Goal: Transaction & Acquisition: Book appointment/travel/reservation

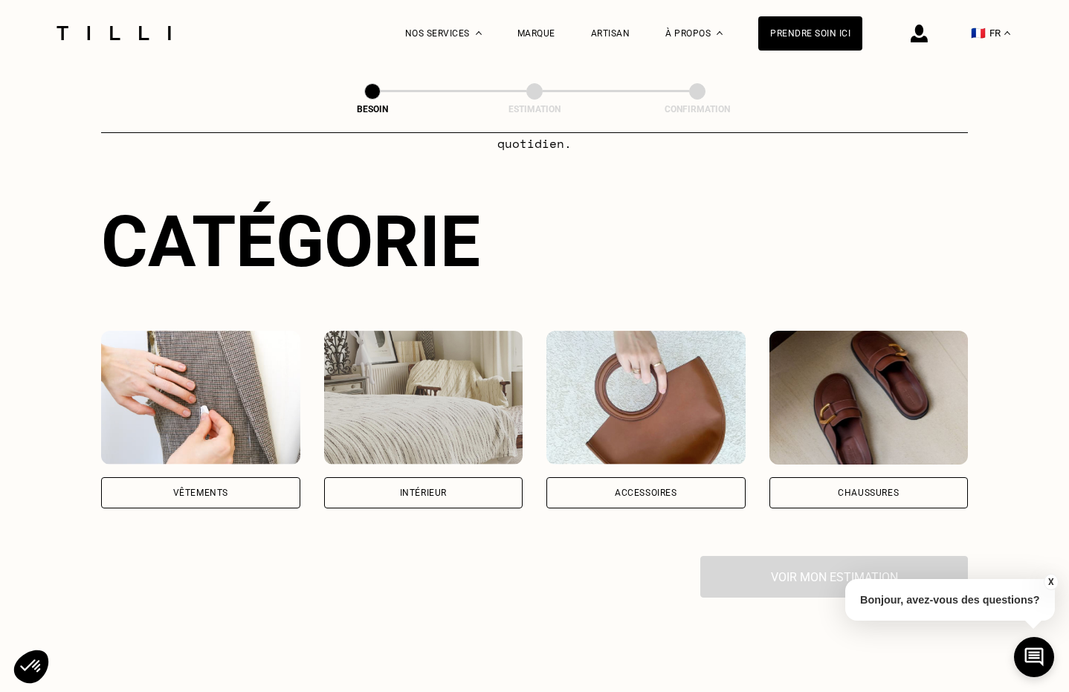
scroll to position [116, 0]
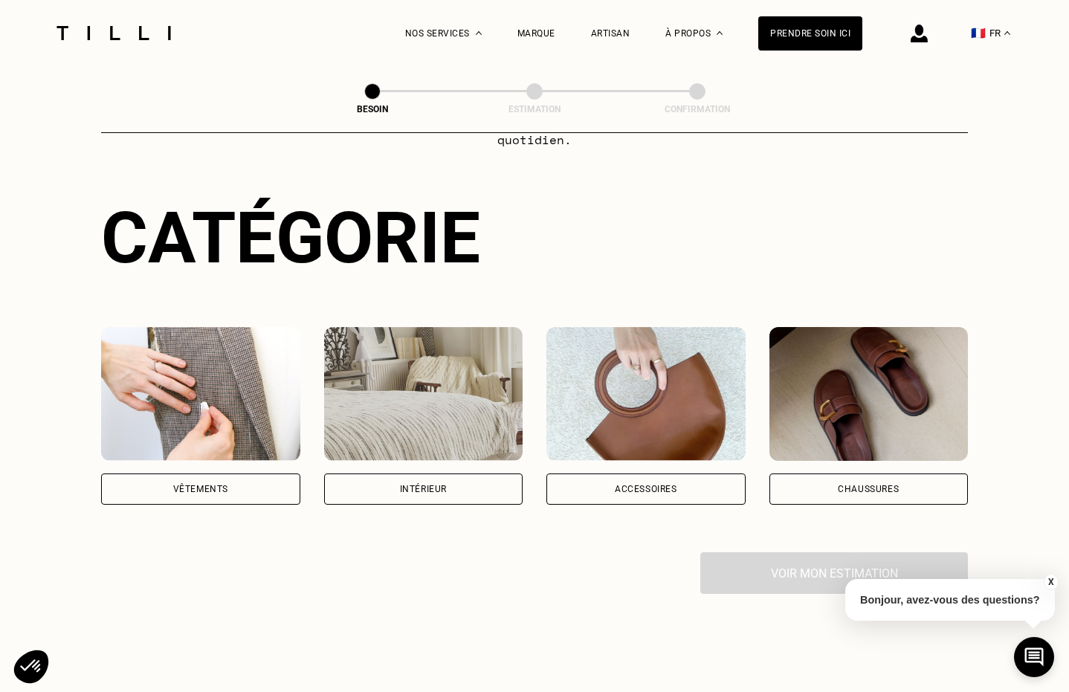
click at [216, 477] on div "Vêtements" at bounding box center [200, 489] width 199 height 31
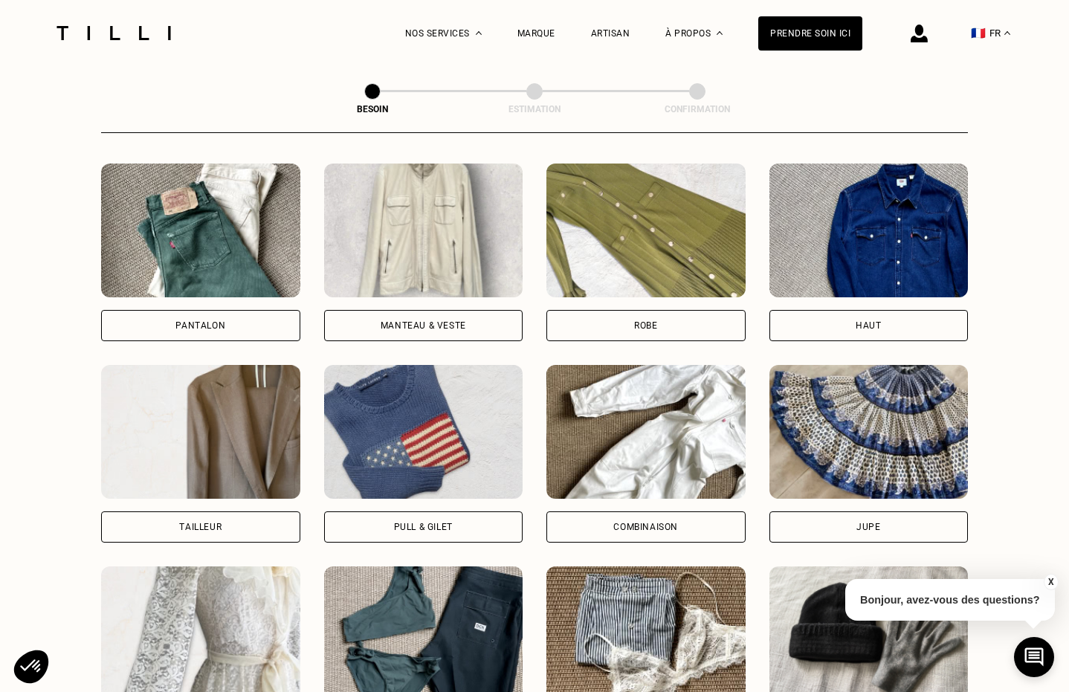
scroll to position [702, 0]
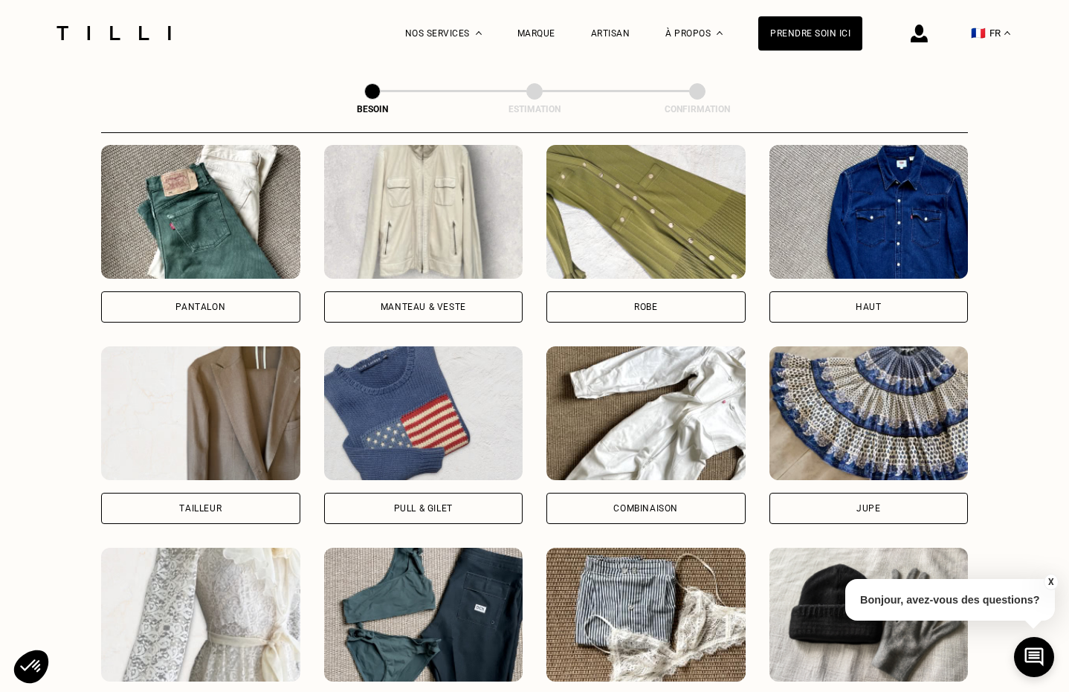
click at [445, 504] on div "Pull & gilet" at bounding box center [423, 508] width 59 height 9
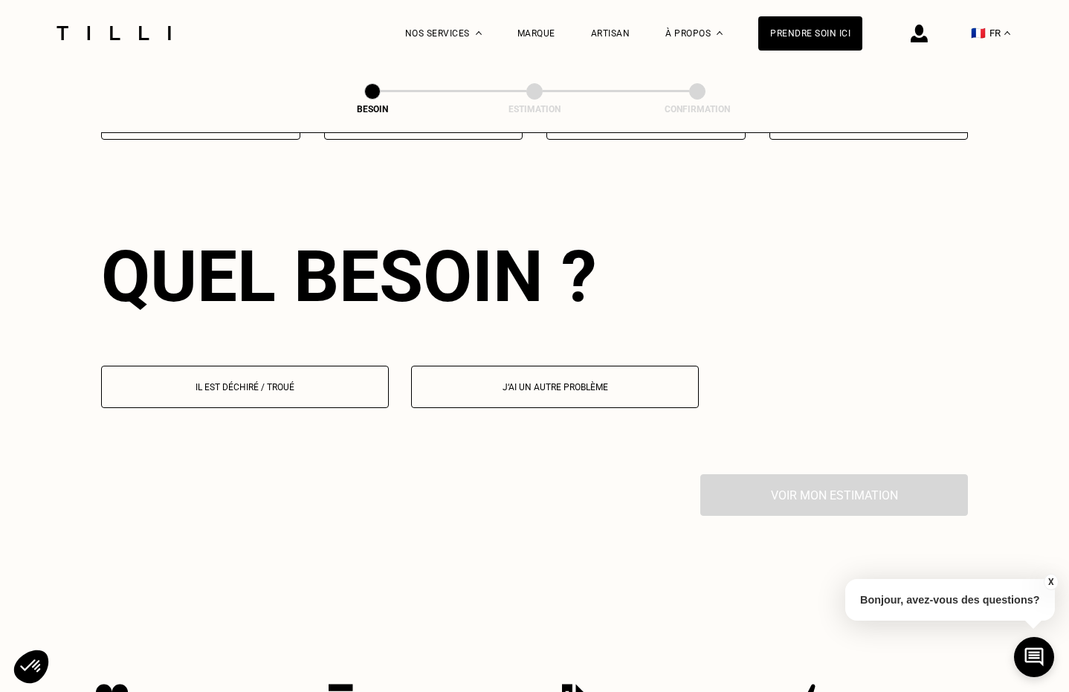
scroll to position [1291, 0]
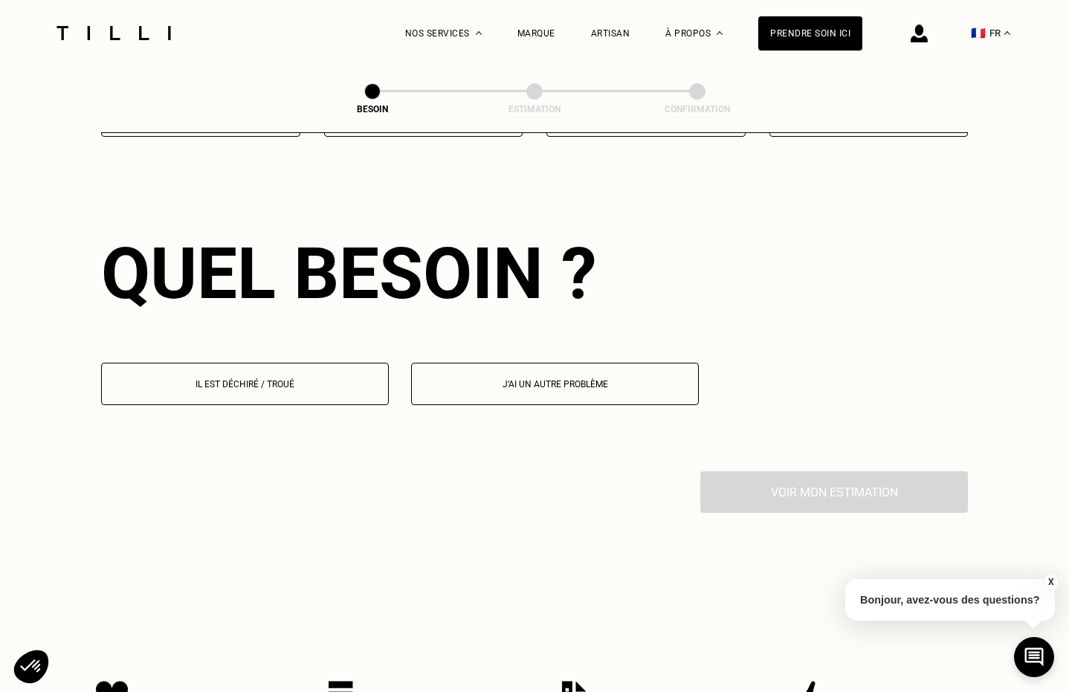
click at [283, 373] on button "Il est déchiré / troué" at bounding box center [245, 384] width 288 height 42
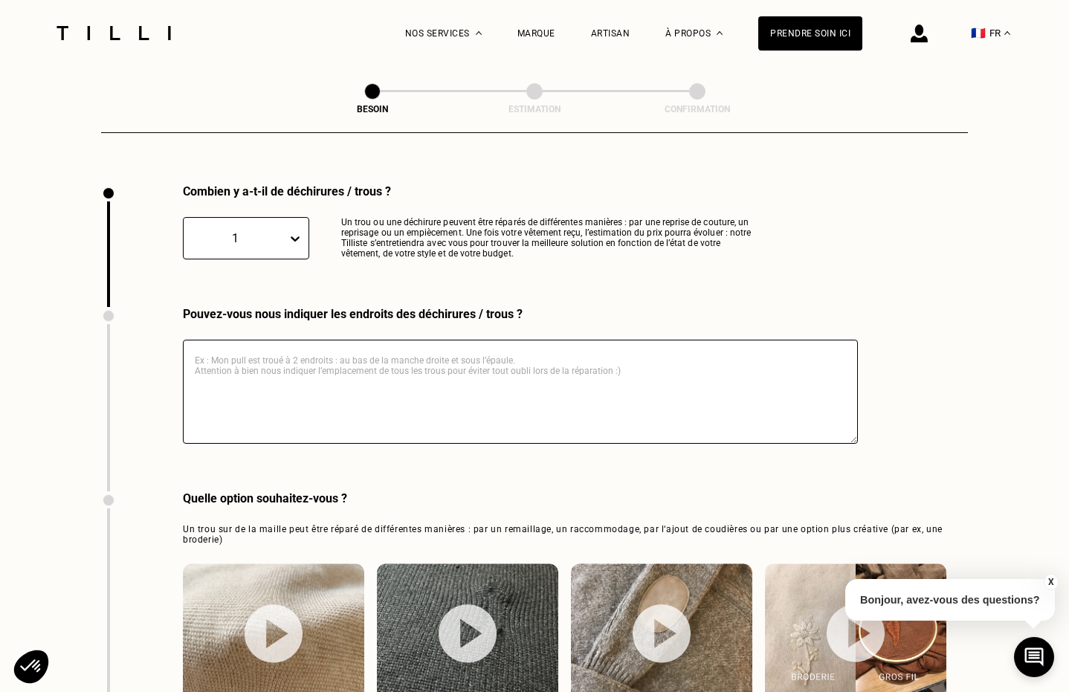
scroll to position [1579, 0]
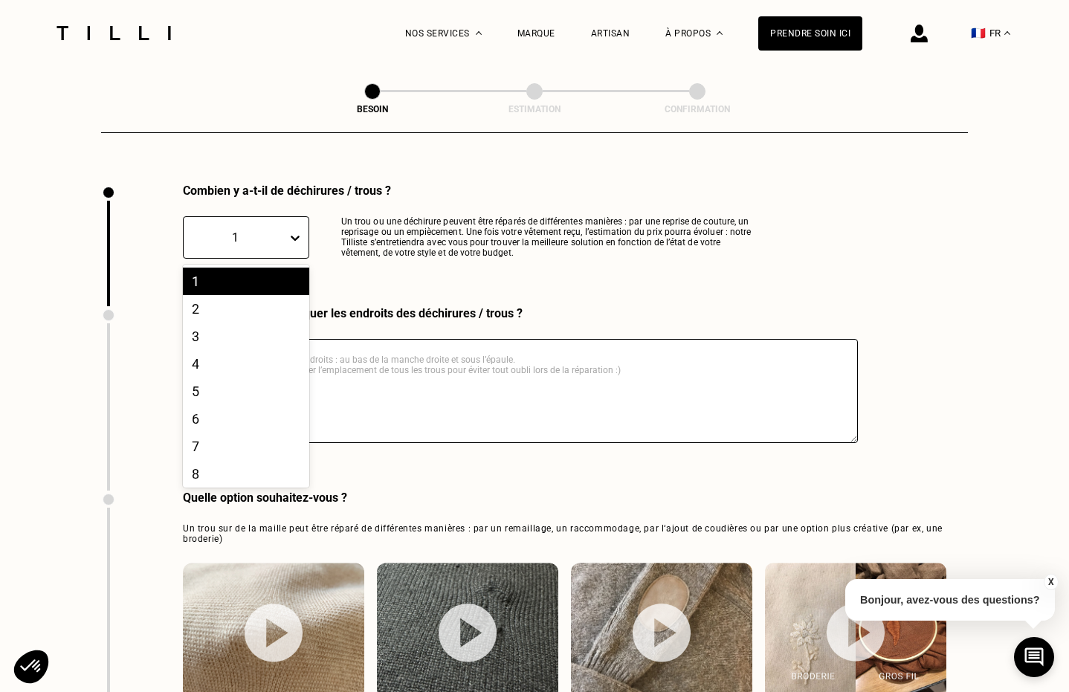
click at [284, 229] on div "1" at bounding box center [235, 237] width 103 height 17
click at [251, 323] on div "3" at bounding box center [246, 337] width 126 height 28
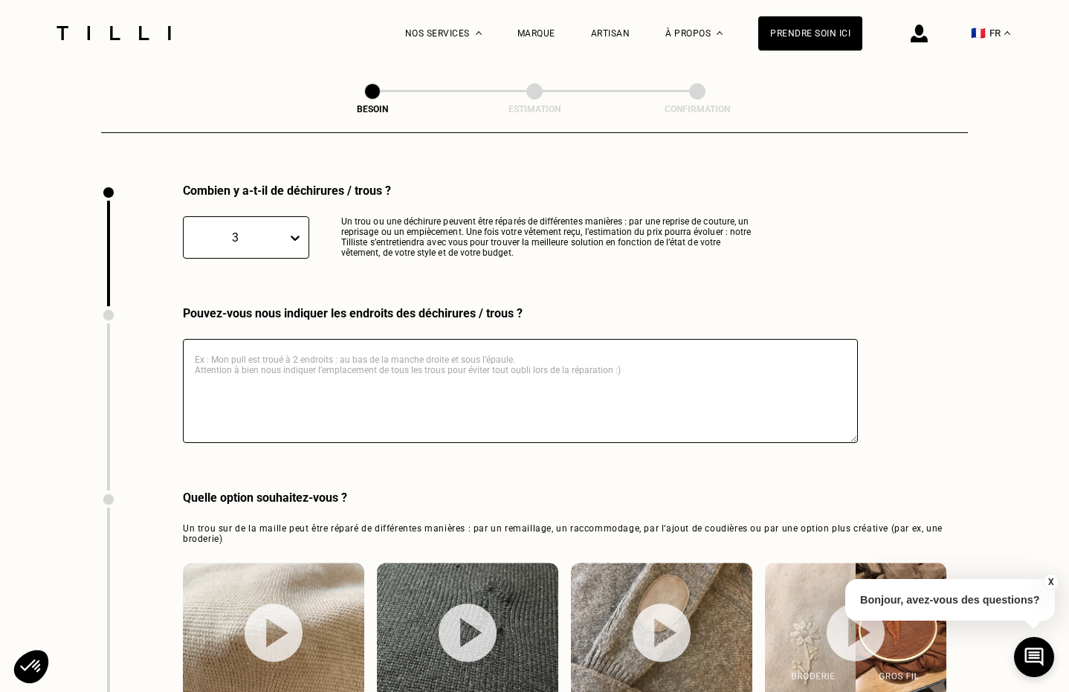
click at [294, 355] on textarea at bounding box center [520, 391] width 675 height 104
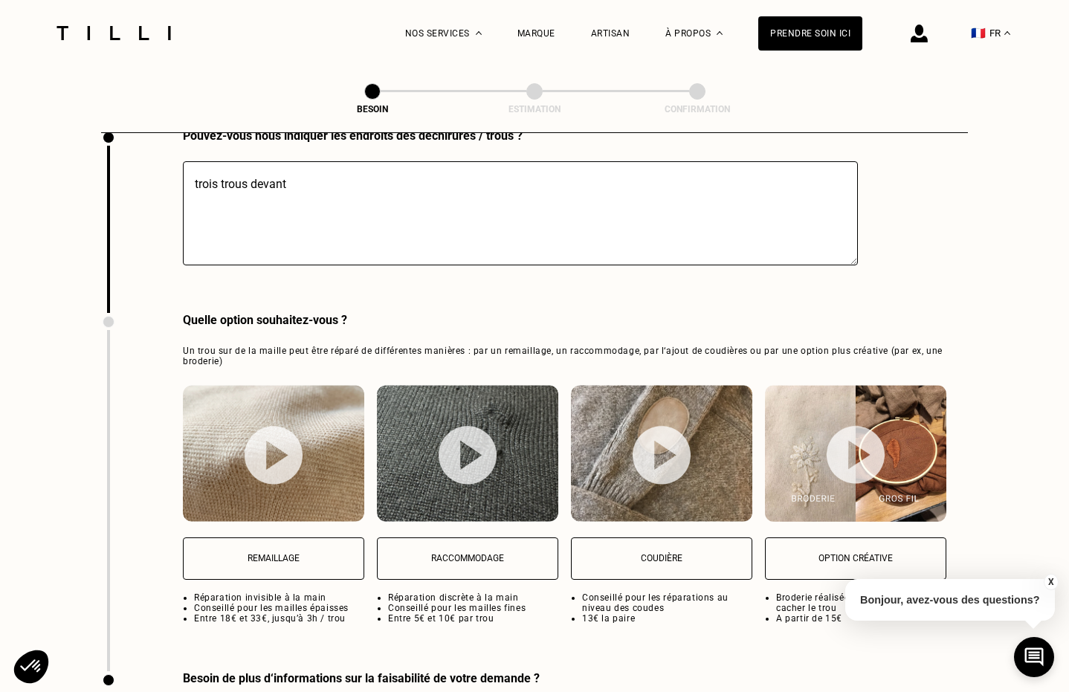
scroll to position [1759, 0]
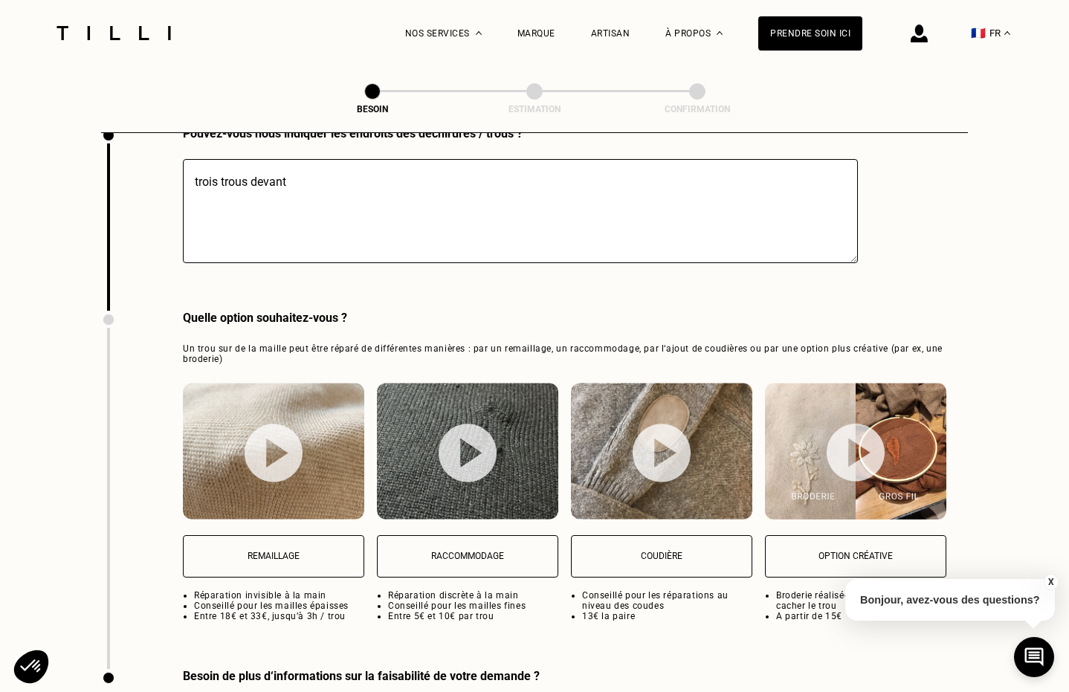
type textarea "trois trous devant"
click at [465, 551] on p "Raccommodage" at bounding box center [467, 556] width 165 height 10
select select "FR"
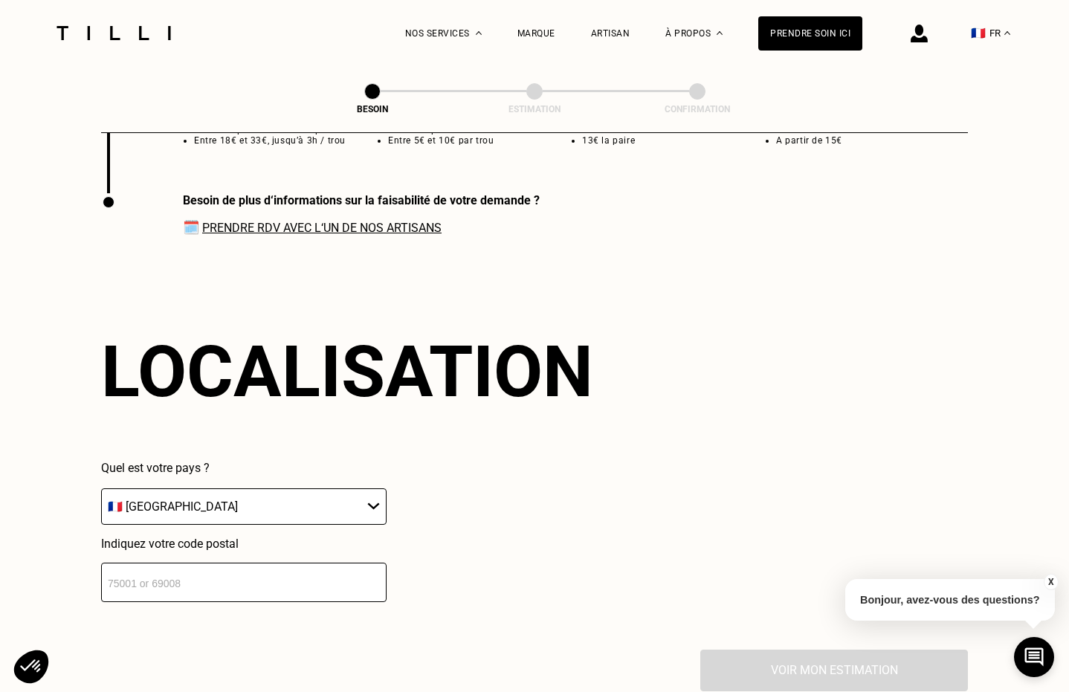
scroll to position [2245, 0]
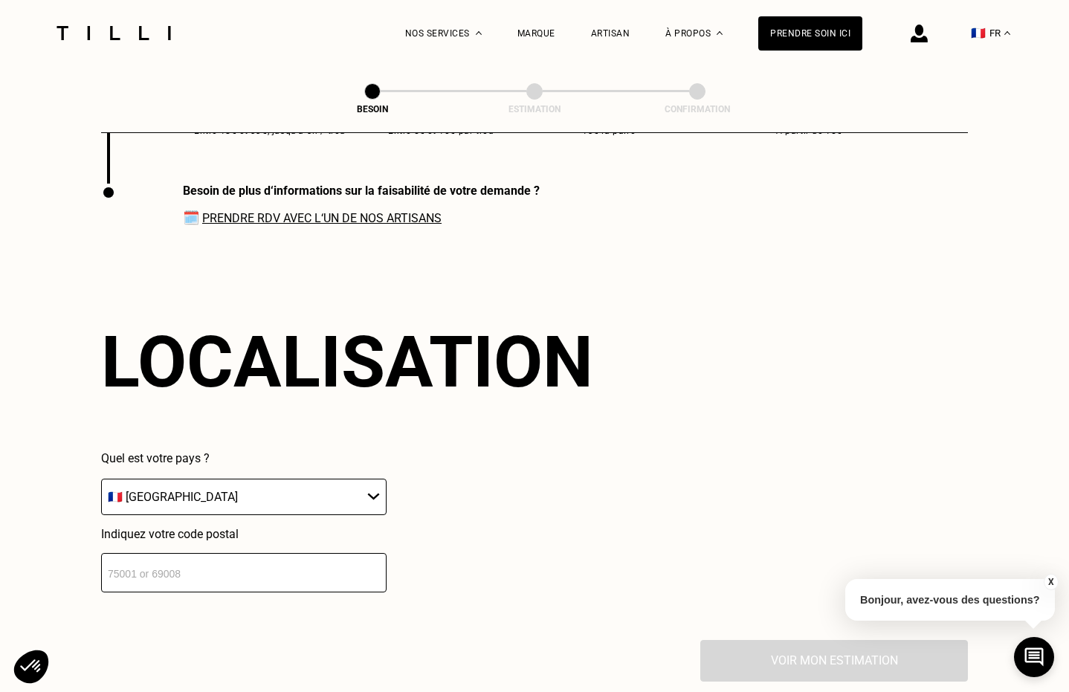
click at [201, 562] on input "number" at bounding box center [244, 572] width 286 height 39
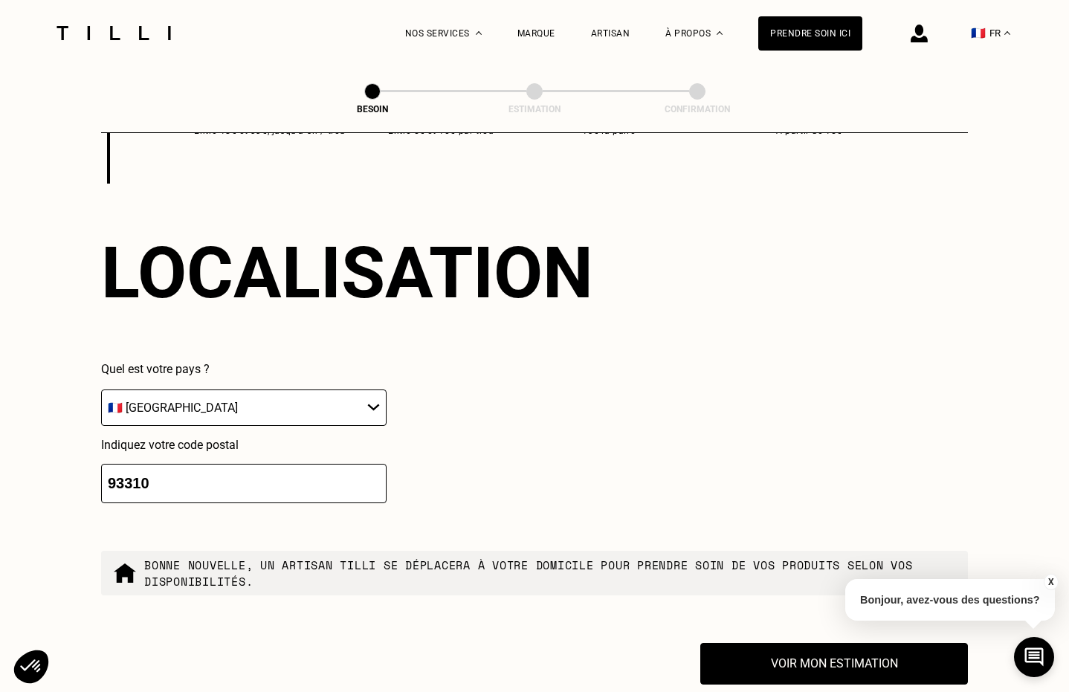
scroll to position [2365, 0]
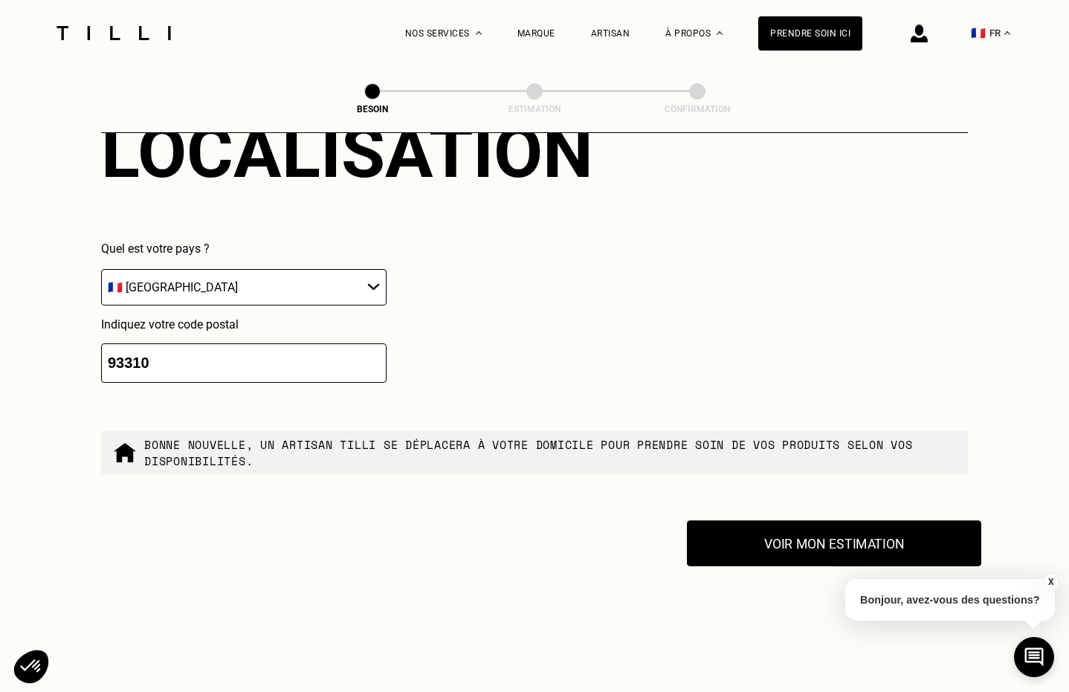
type input "93310"
click at [802, 521] on button "Voir mon estimation" at bounding box center [834, 544] width 295 height 46
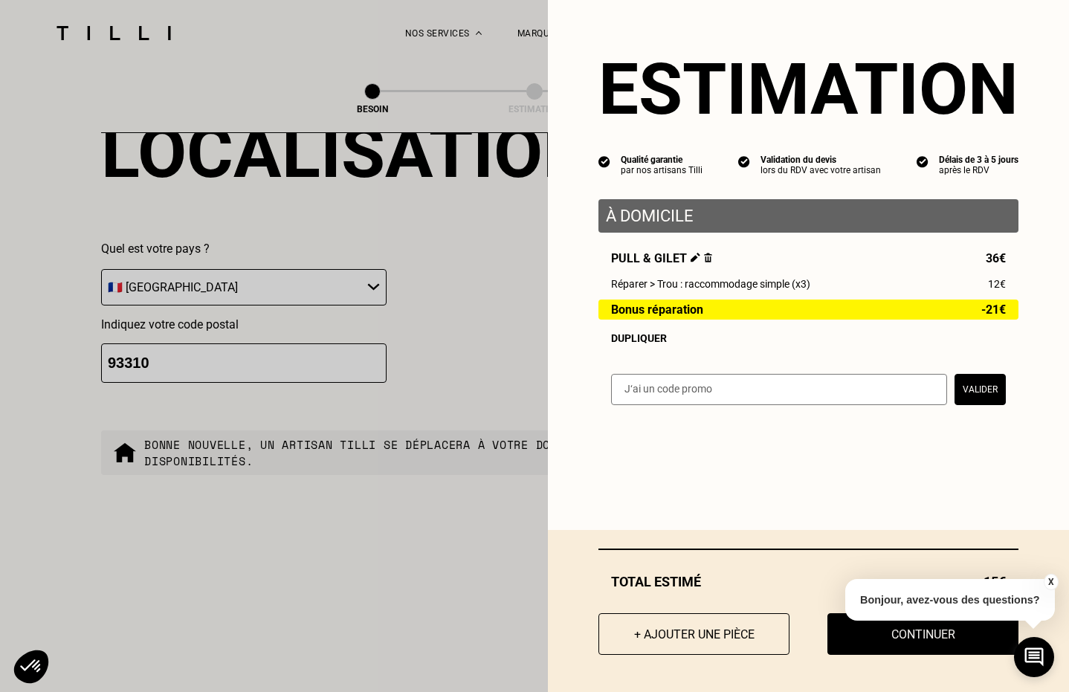
scroll to position [2404, 0]
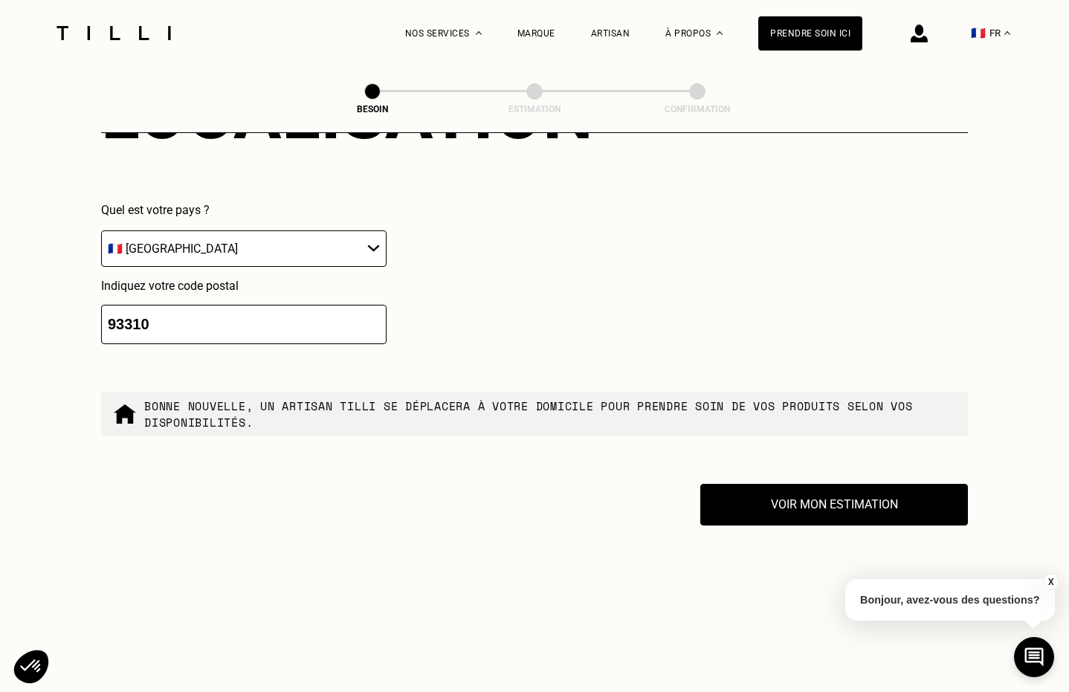
click at [1053, 580] on button "X" at bounding box center [1050, 582] width 15 height 16
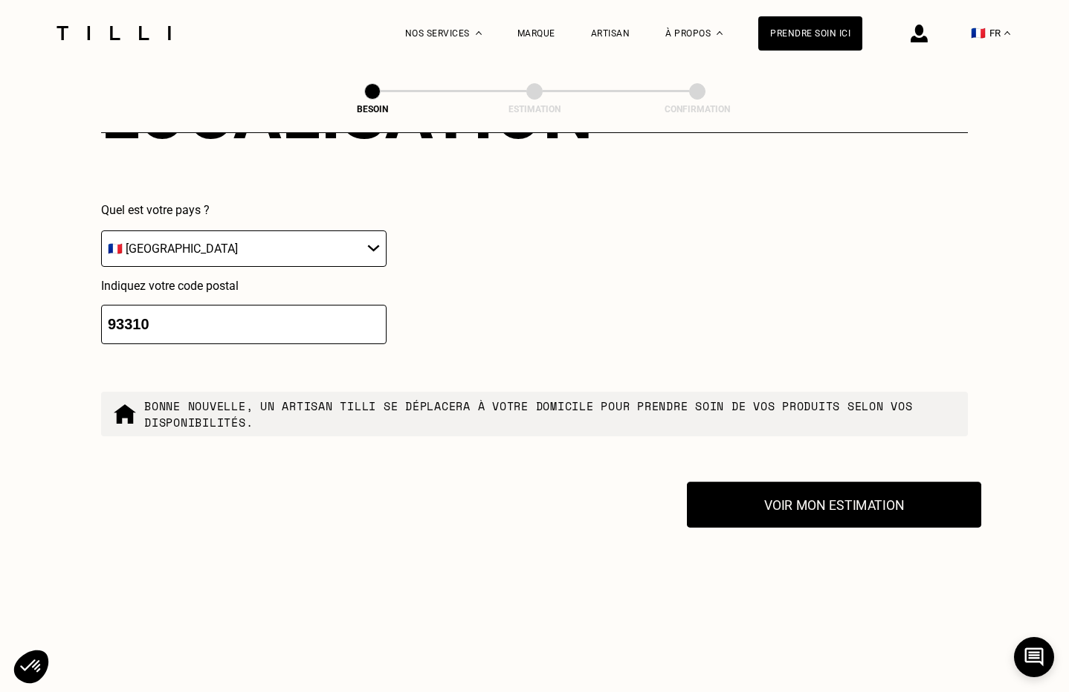
click at [802, 487] on button "Voir mon estimation" at bounding box center [834, 505] width 295 height 46
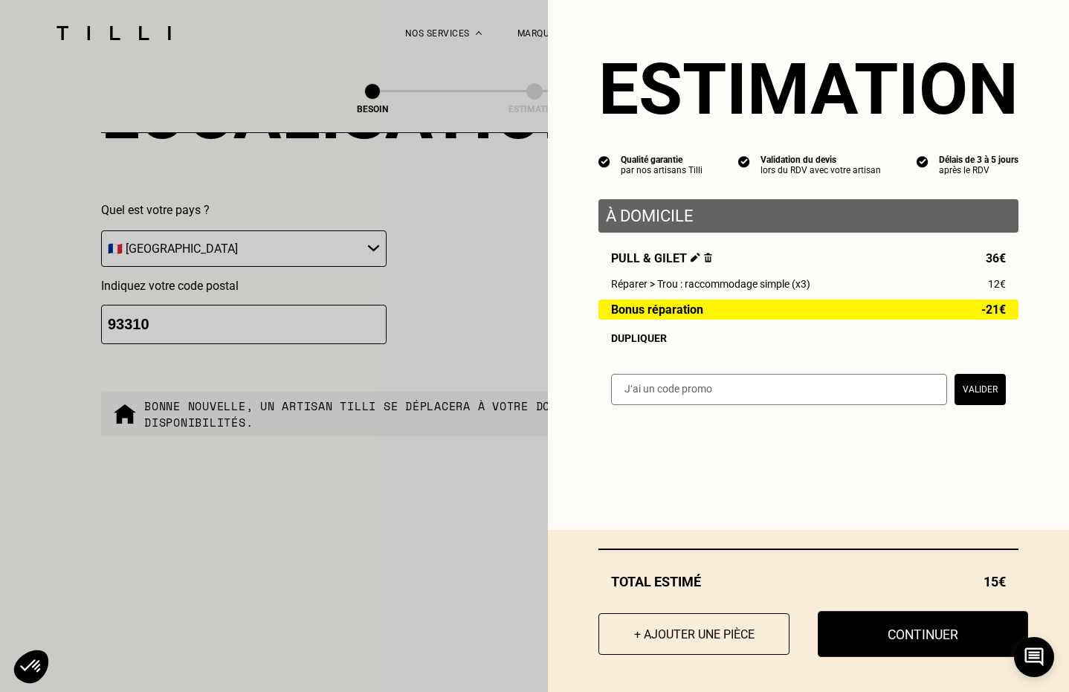
click at [910, 640] on button "Continuer" at bounding box center [923, 634] width 210 height 46
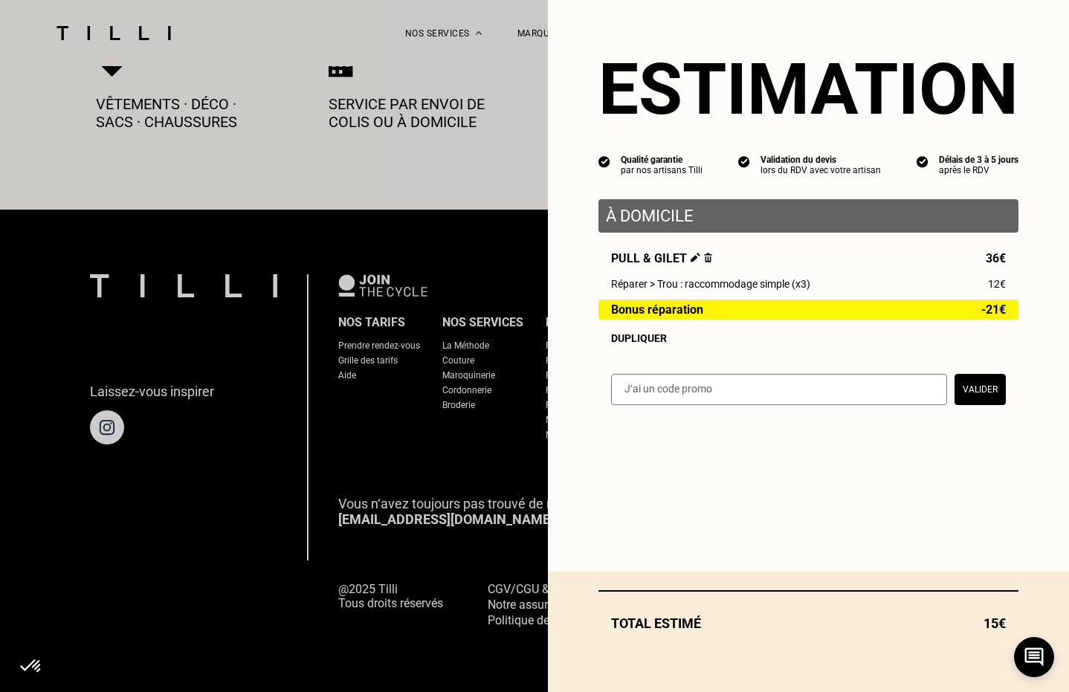
scroll to position [811, 0]
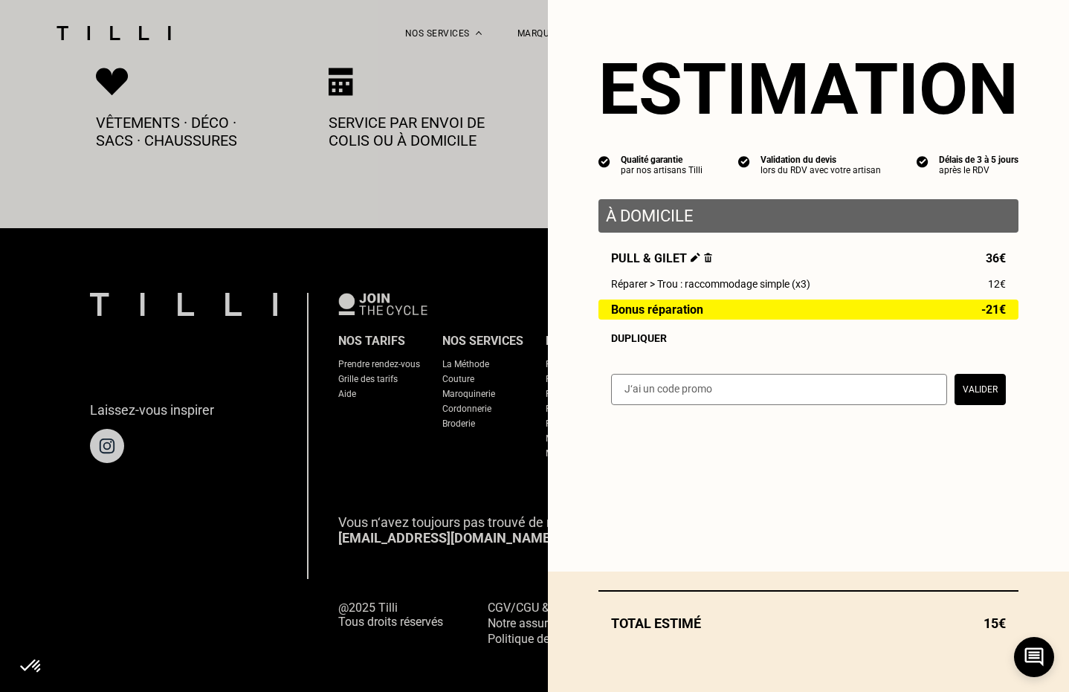
select select "FR"
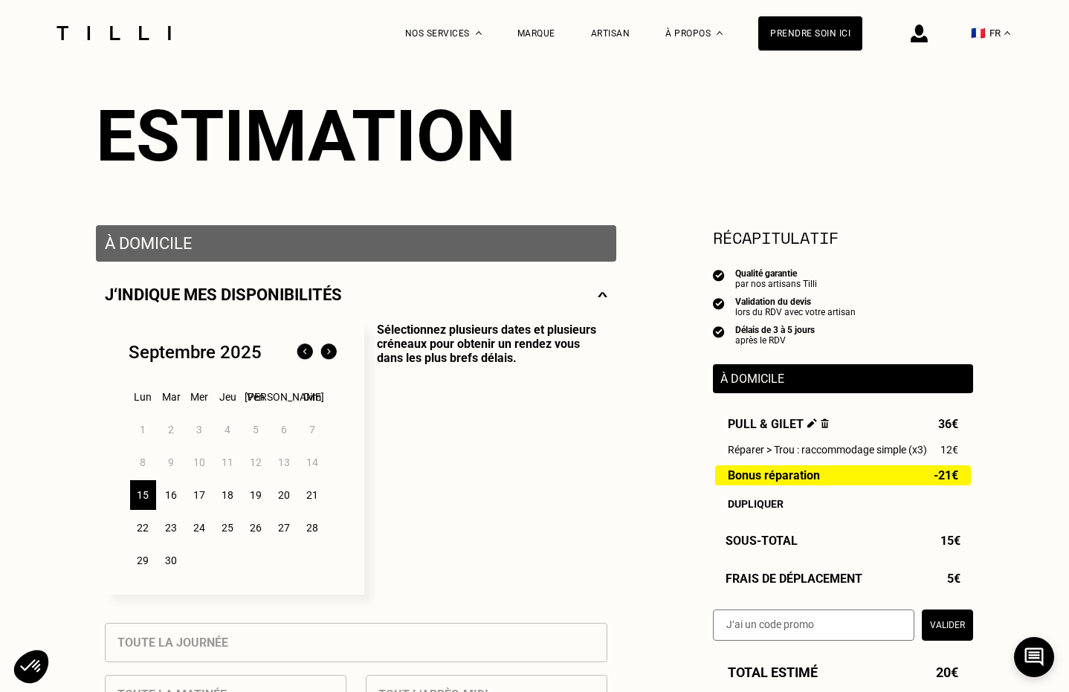
scroll to position [135, 0]
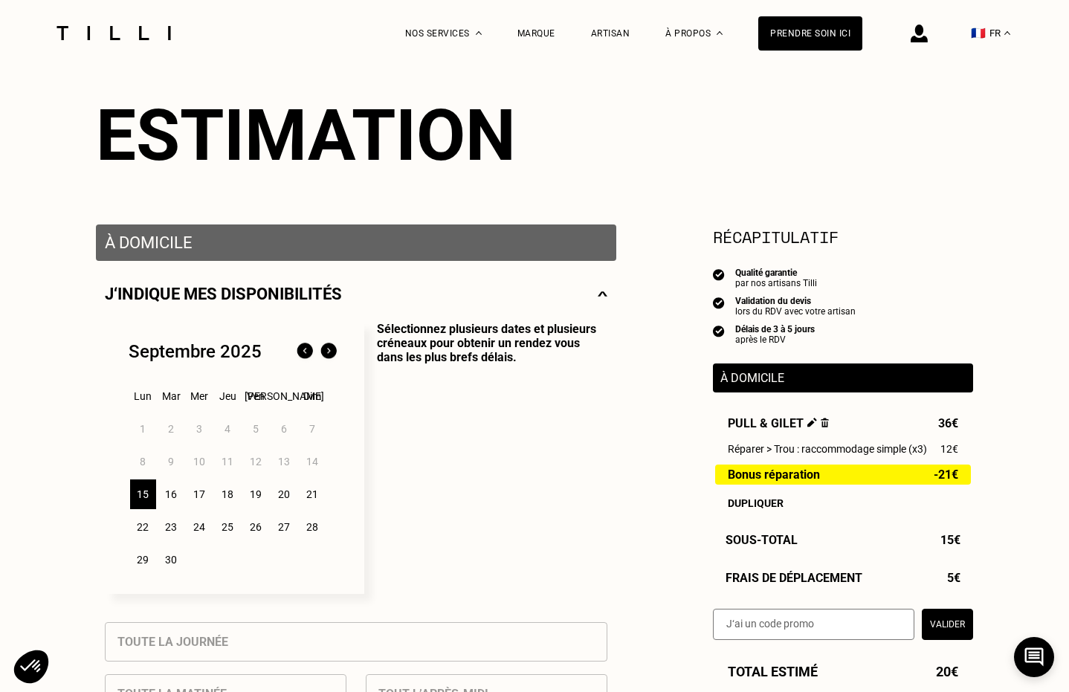
click at [306, 493] on div "21" at bounding box center [313, 495] width 26 height 30
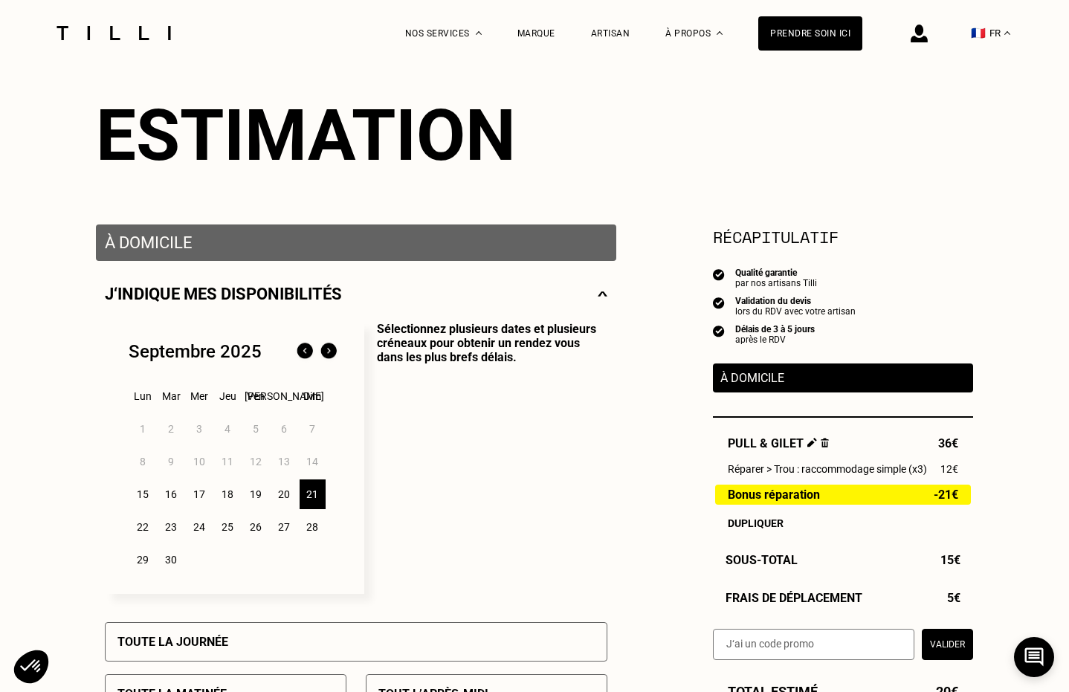
click at [143, 495] on div "15" at bounding box center [143, 495] width 26 height 30
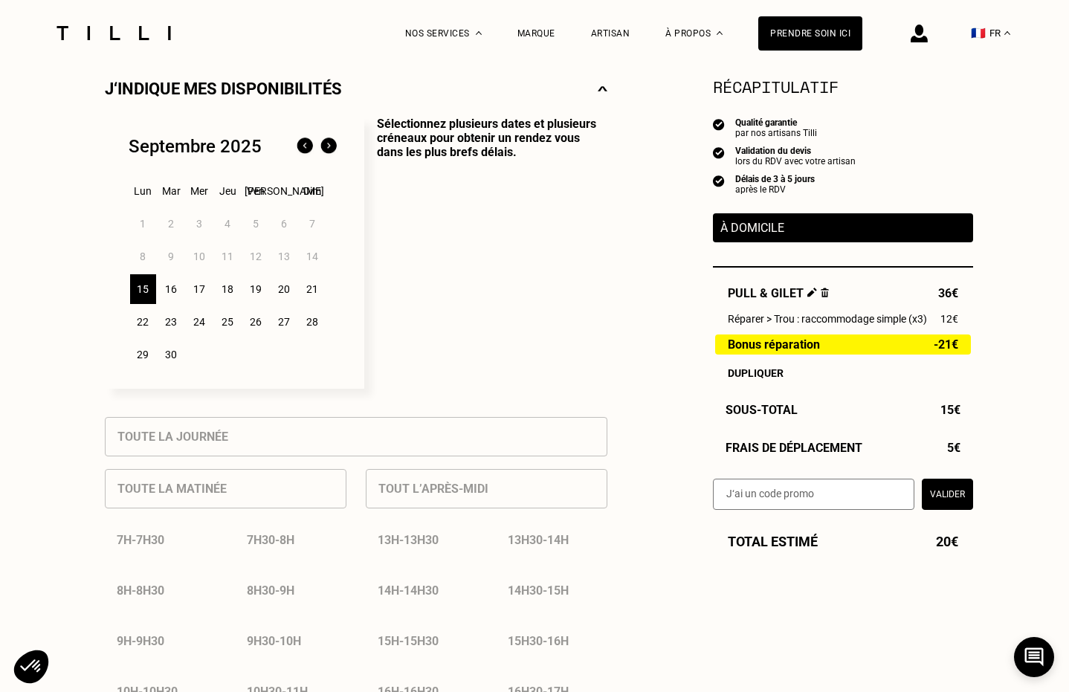
scroll to position [352, 0]
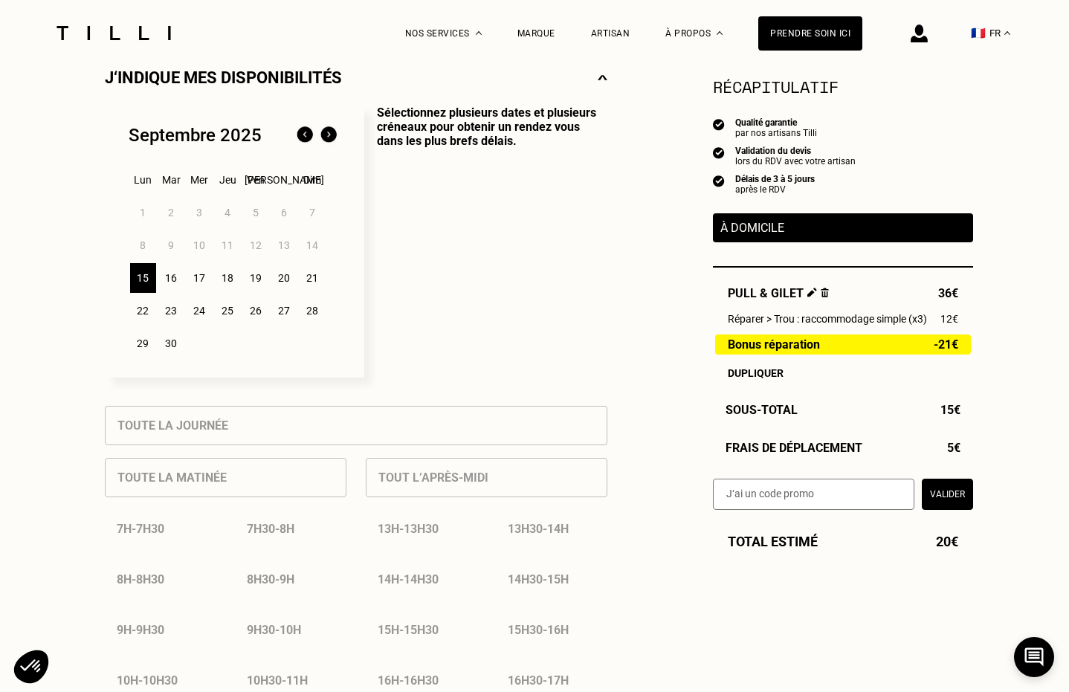
click at [166, 277] on div "16" at bounding box center [171, 278] width 26 height 30
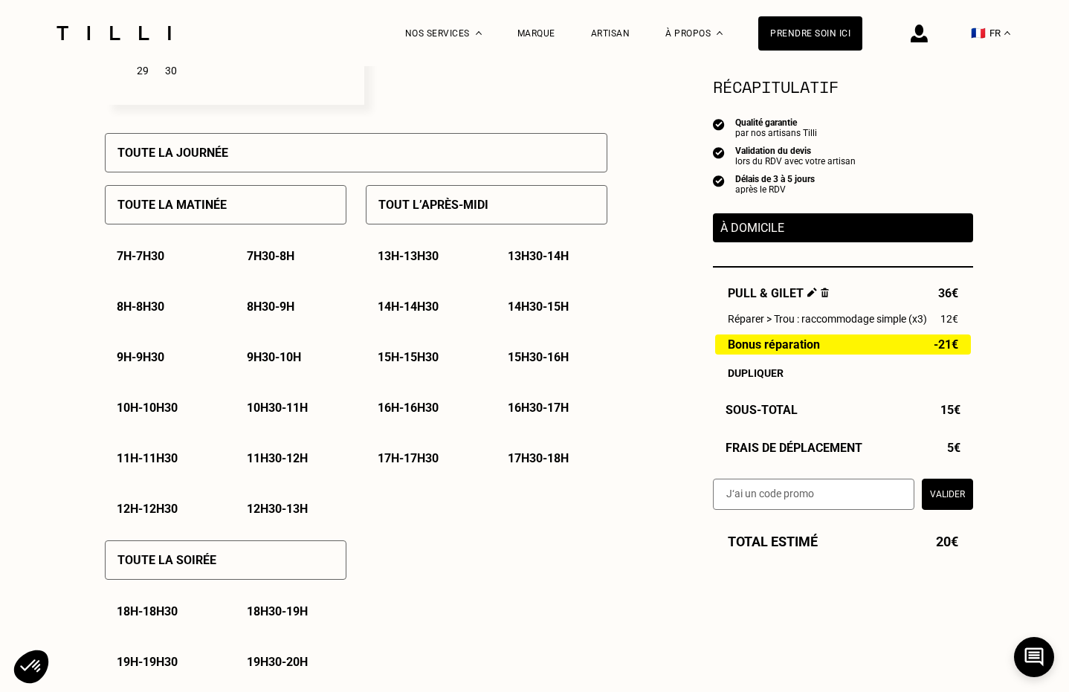
scroll to position [675, 0]
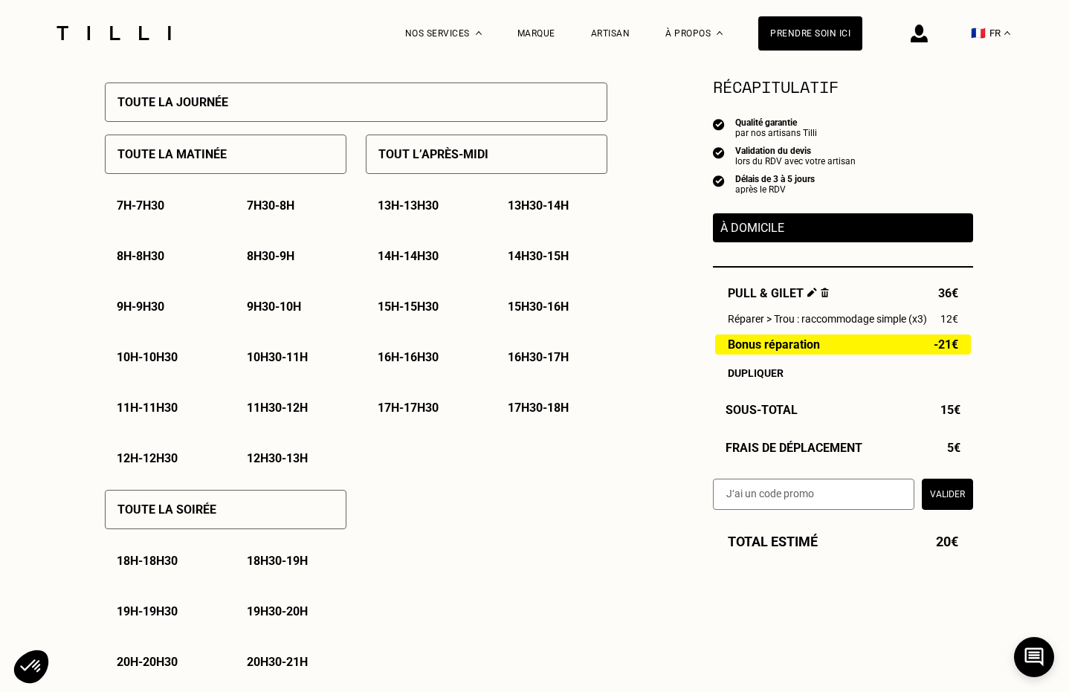
click at [173, 164] on div "Toute la matinée" at bounding box center [226, 154] width 242 height 39
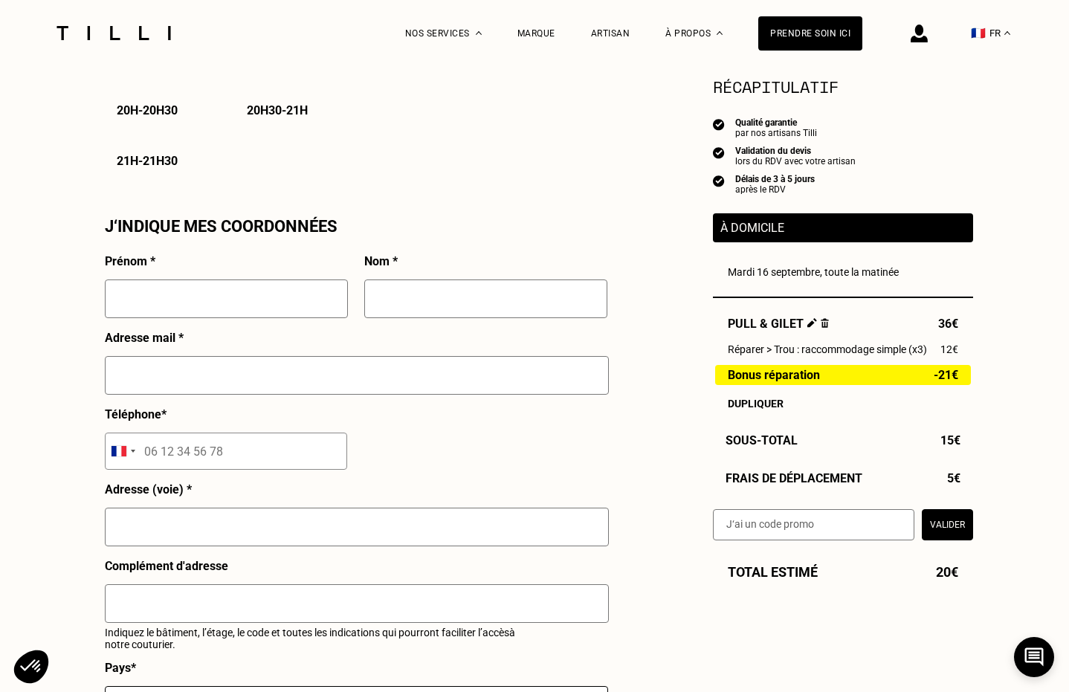
scroll to position [1226, 0]
click at [174, 307] on input "text" at bounding box center [226, 299] width 243 height 39
type input "[PERSON_NAME]"
type input "Quintard"
type input "[EMAIL_ADDRESS][DOMAIN_NAME]"
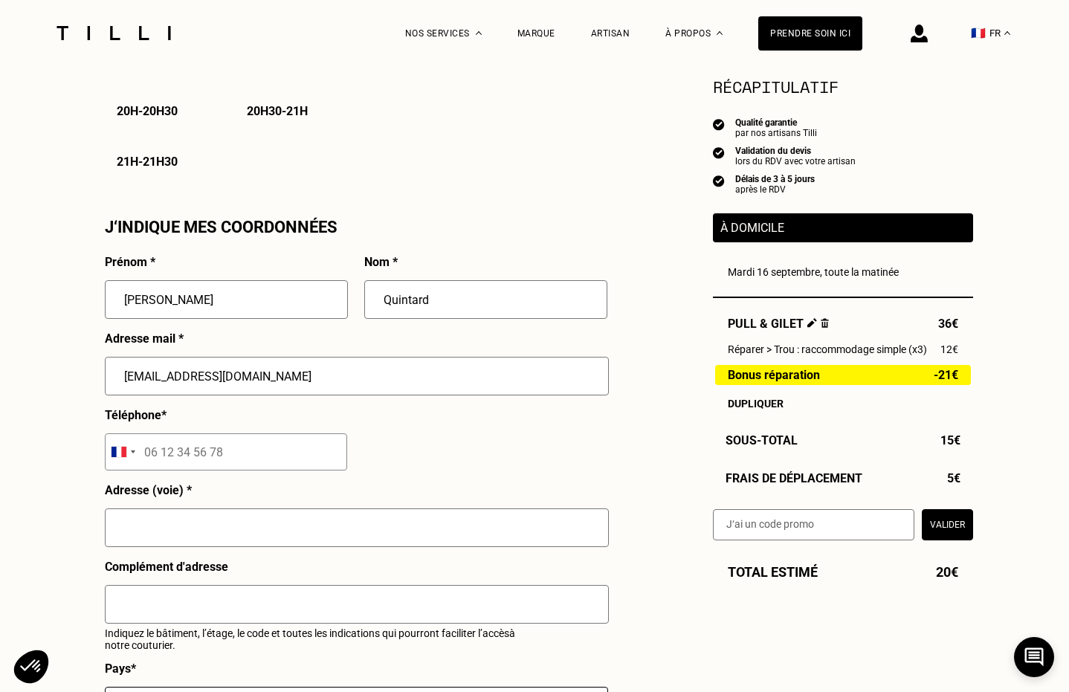
type input "06 84 72 62 84"
type input "[STREET_ADDRESS][PERSON_NAME]"
type input "Le Pre St Gervais"
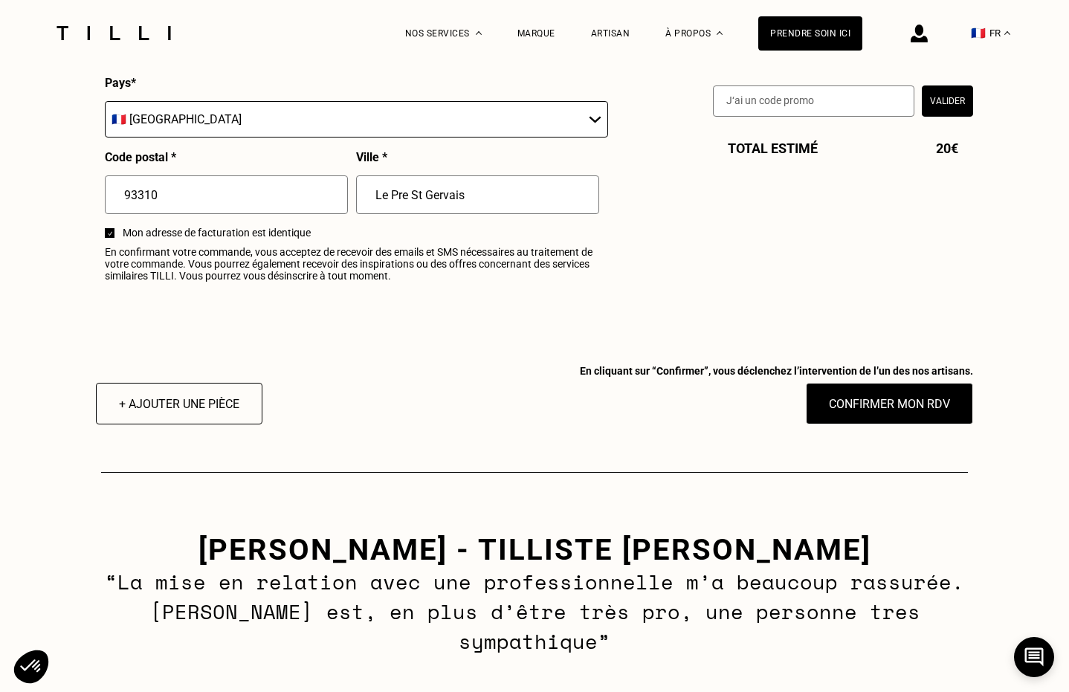
scroll to position [1807, 0]
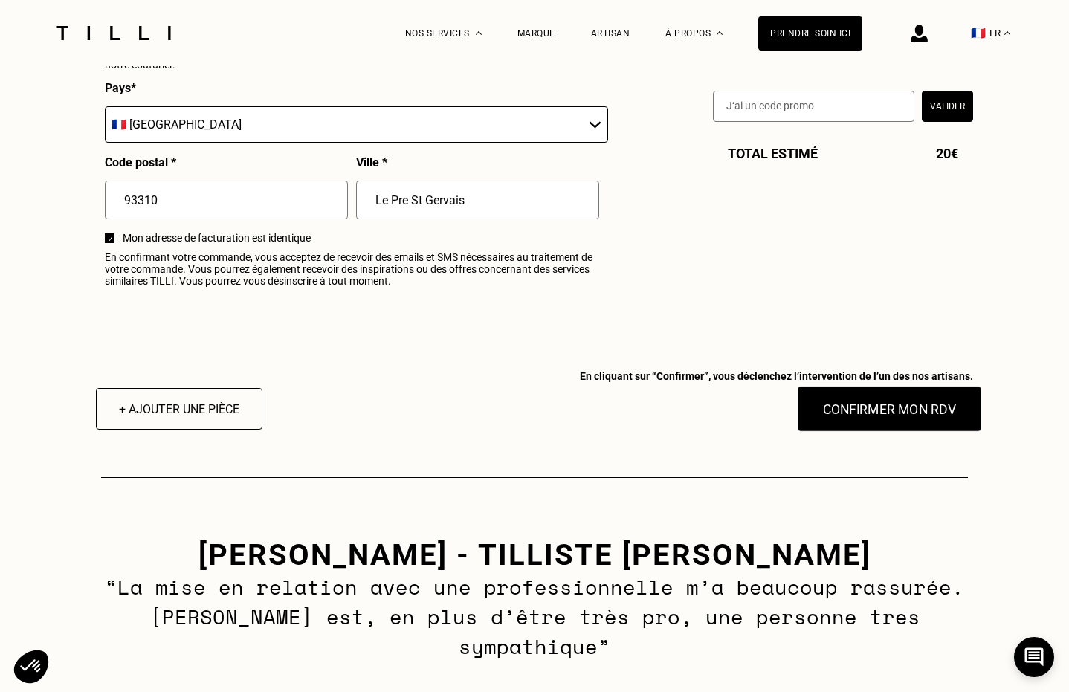
click at [831, 415] on button "Confirmer mon RDV" at bounding box center [890, 409] width 184 height 46
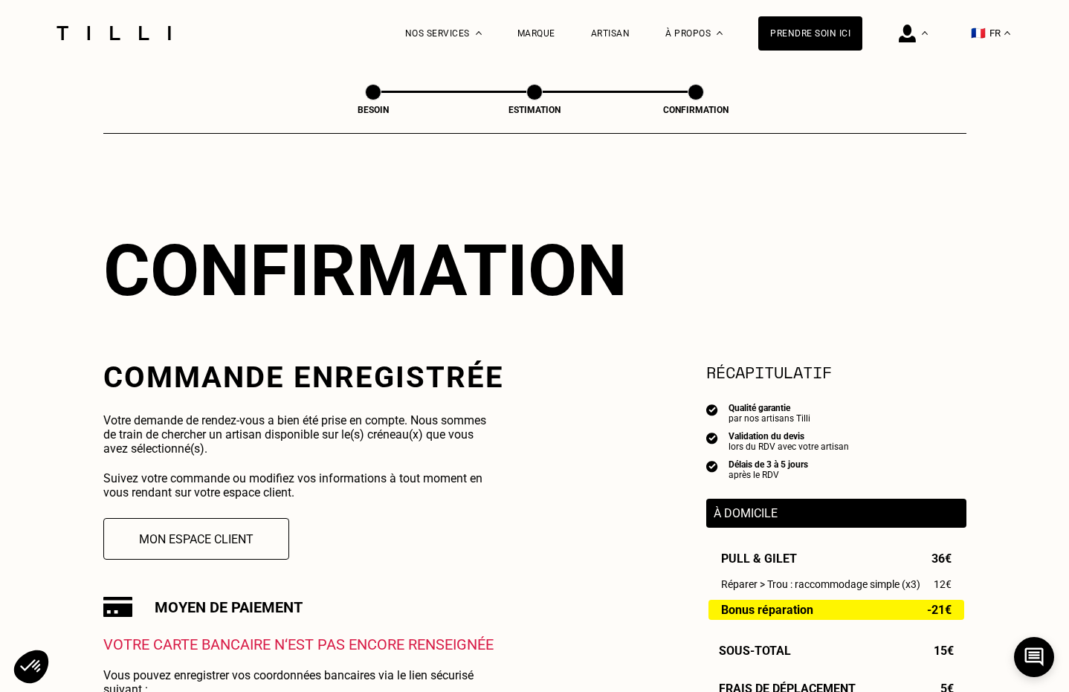
scroll to position [133, 0]
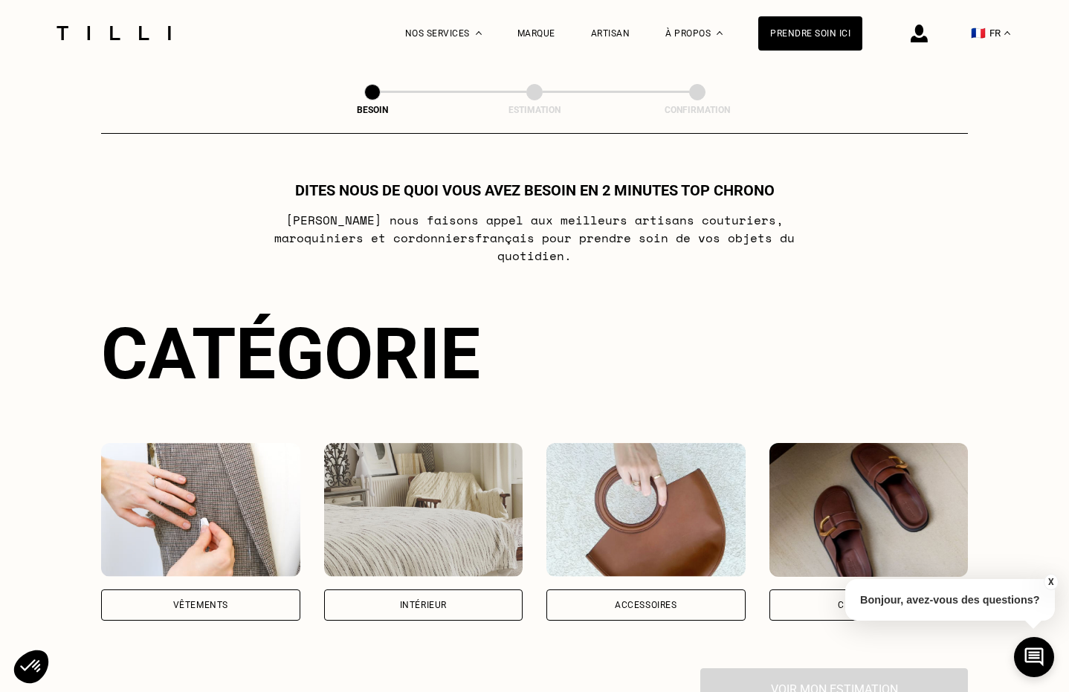
click at [116, 36] on img at bounding box center [113, 33] width 125 height 14
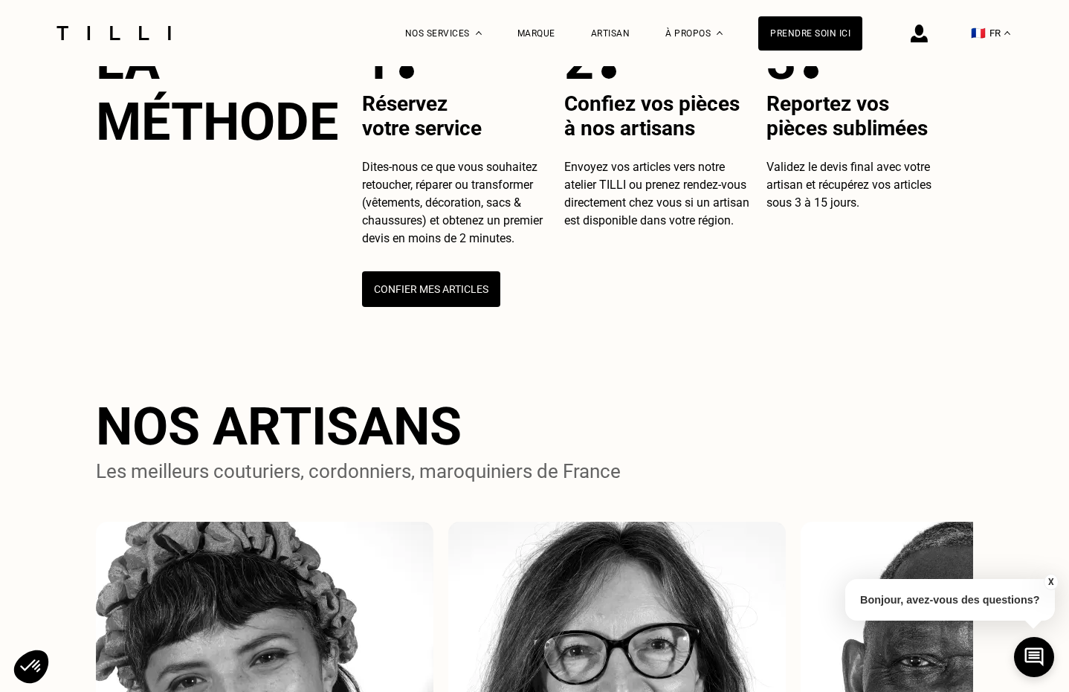
scroll to position [189, 0]
